Goal: Transaction & Acquisition: Download file/media

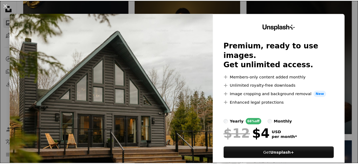
scroll to position [4173, 0]
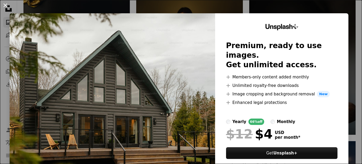
click at [6, 4] on button "An X shape" at bounding box center [5, 5] width 6 height 6
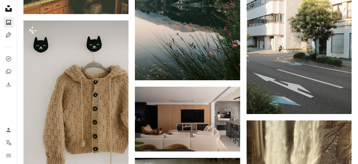
scroll to position [5200, 0]
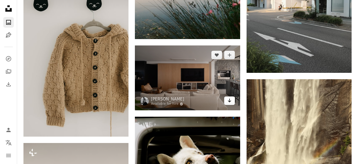
click at [232, 102] on link "Arrow pointing down" at bounding box center [229, 101] width 11 height 9
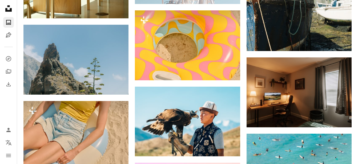
scroll to position [6359, 0]
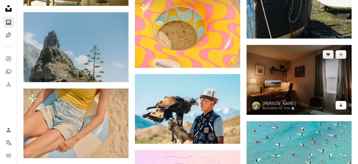
click at [343, 105] on icon "Arrow pointing down" at bounding box center [341, 105] width 4 height 6
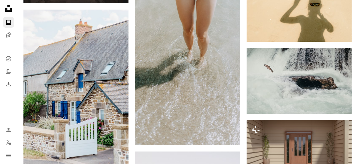
scroll to position [0, 0]
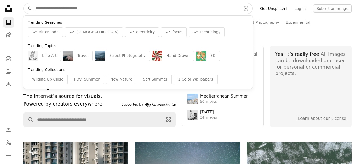
click at [166, 5] on input "Find visuals sitewide" at bounding box center [136, 8] width 207 height 10
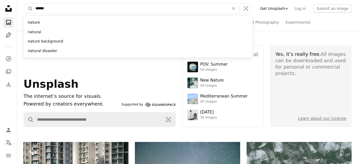
type input "******"
click at [24, 3] on button "A magnifying glass" at bounding box center [28, 8] width 9 height 10
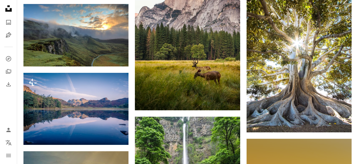
scroll to position [302, 0]
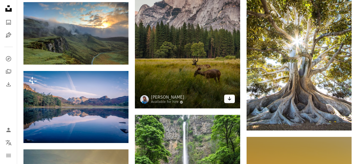
click at [229, 98] on icon "Download" at bounding box center [228, 99] width 3 height 4
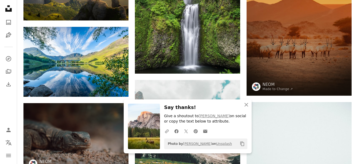
scroll to position [523, 0]
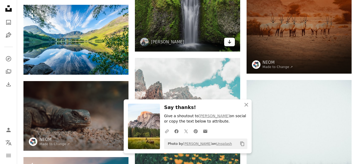
click at [232, 42] on link "Arrow pointing down" at bounding box center [229, 42] width 11 height 9
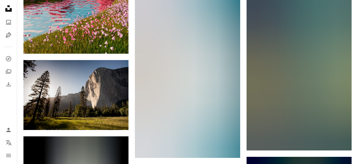
scroll to position [798, 0]
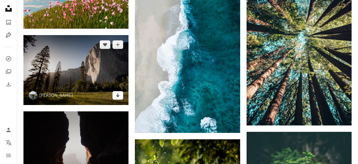
click at [119, 97] on icon "Arrow pointing down" at bounding box center [118, 95] width 4 height 6
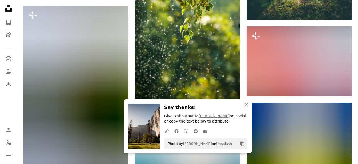
scroll to position [1008, 0]
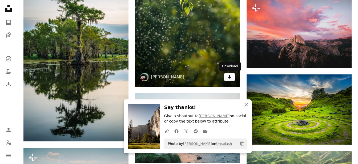
click at [230, 78] on icon "Arrow pointing down" at bounding box center [229, 77] width 4 height 6
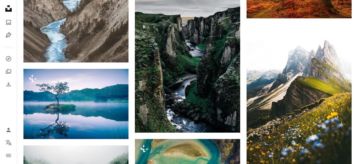
scroll to position [1773, 0]
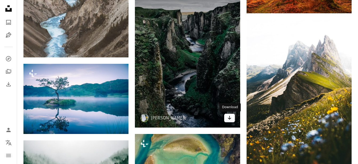
click at [230, 119] on icon "Download" at bounding box center [228, 118] width 3 height 4
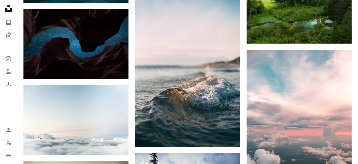
scroll to position [0, 0]
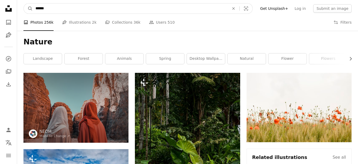
click at [77, 10] on input "******" at bounding box center [130, 8] width 195 height 10
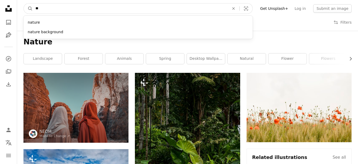
type input "*"
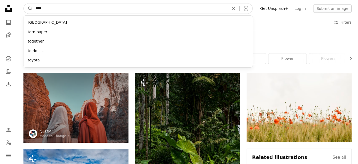
type input "****"
click at [24, 3] on button "A magnifying glass" at bounding box center [28, 8] width 9 height 10
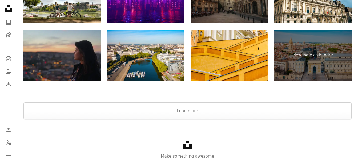
scroll to position [1049, 0]
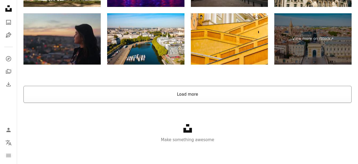
click at [265, 91] on button "Load more" at bounding box center [187, 94] width 328 height 17
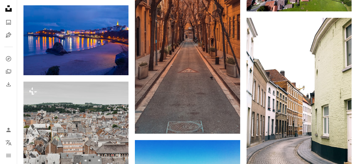
scroll to position [1056, 0]
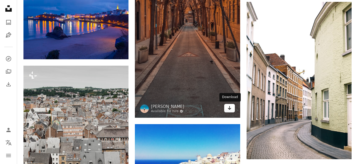
click at [229, 110] on icon "Arrow pointing down" at bounding box center [229, 108] width 4 height 6
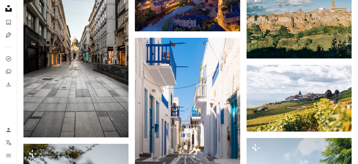
scroll to position [2478, 0]
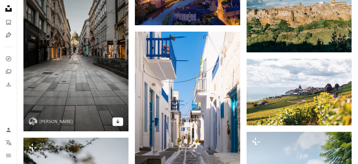
click at [119, 124] on icon "Arrow pointing down" at bounding box center [118, 122] width 4 height 6
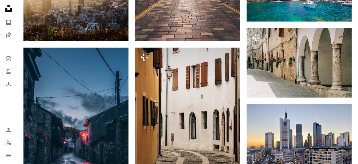
scroll to position [0, 0]
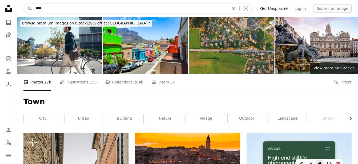
click at [117, 6] on input "****" at bounding box center [130, 8] width 195 height 10
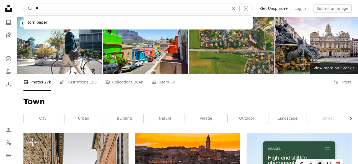
type input "*"
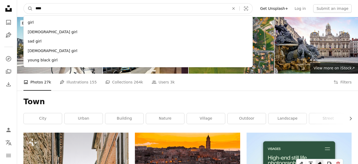
type input "****"
click at [24, 3] on button "A magnifying glass" at bounding box center [28, 8] width 9 height 10
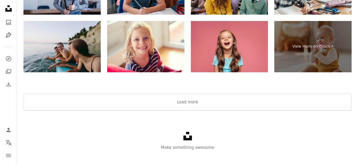
scroll to position [1403, 0]
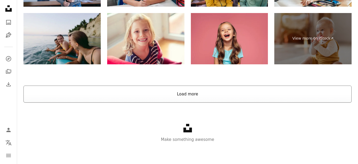
click at [234, 100] on button "Load more" at bounding box center [187, 94] width 328 height 17
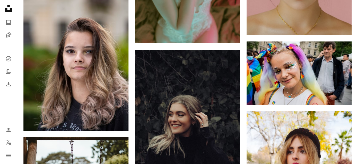
scroll to position [4705, 0]
